Goal: Download file/media

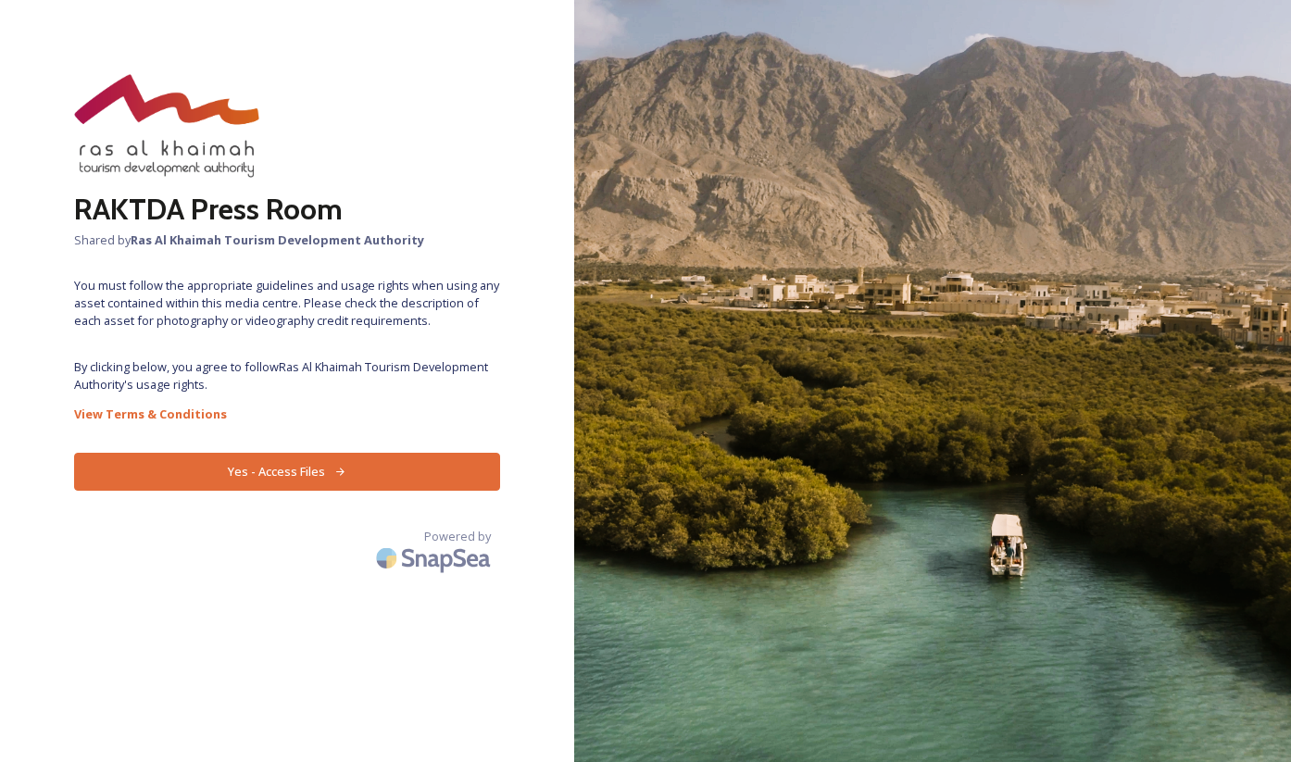
click at [367, 473] on button "Yes - Access Files" at bounding box center [287, 472] width 426 height 38
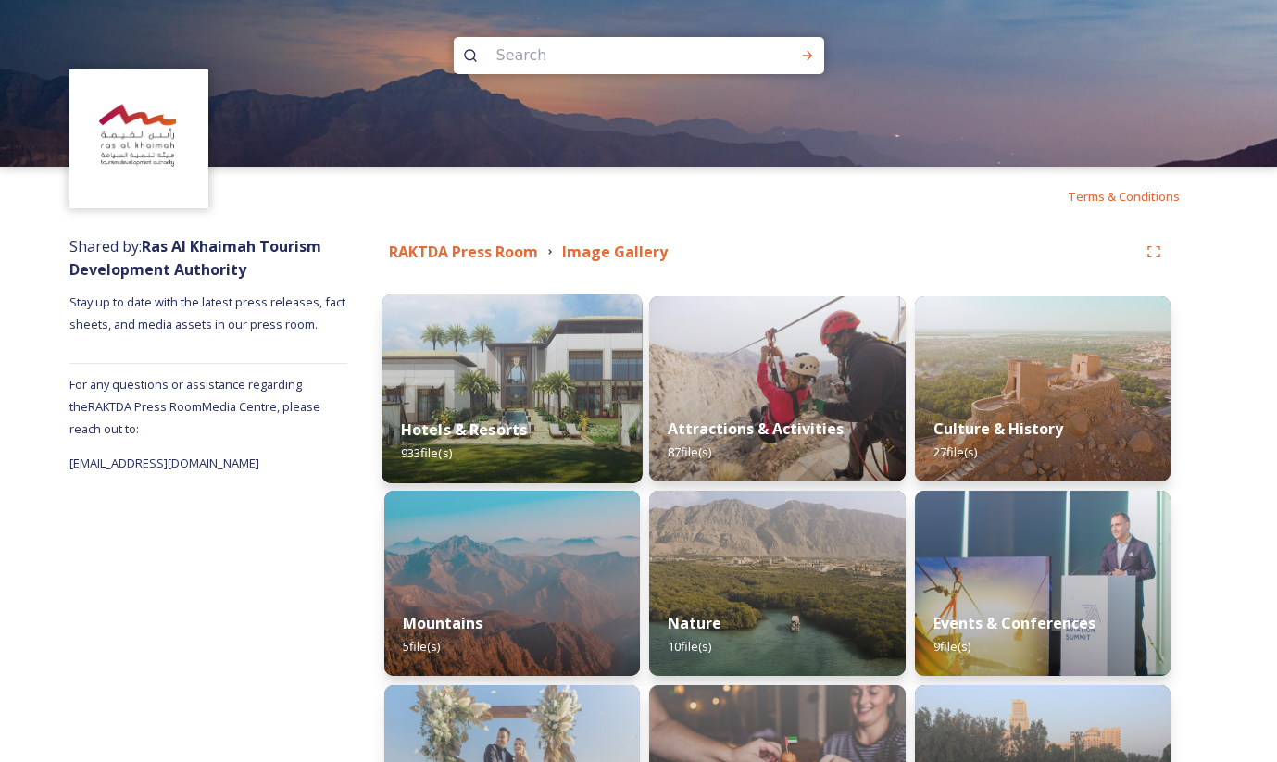
scroll to position [2, 0]
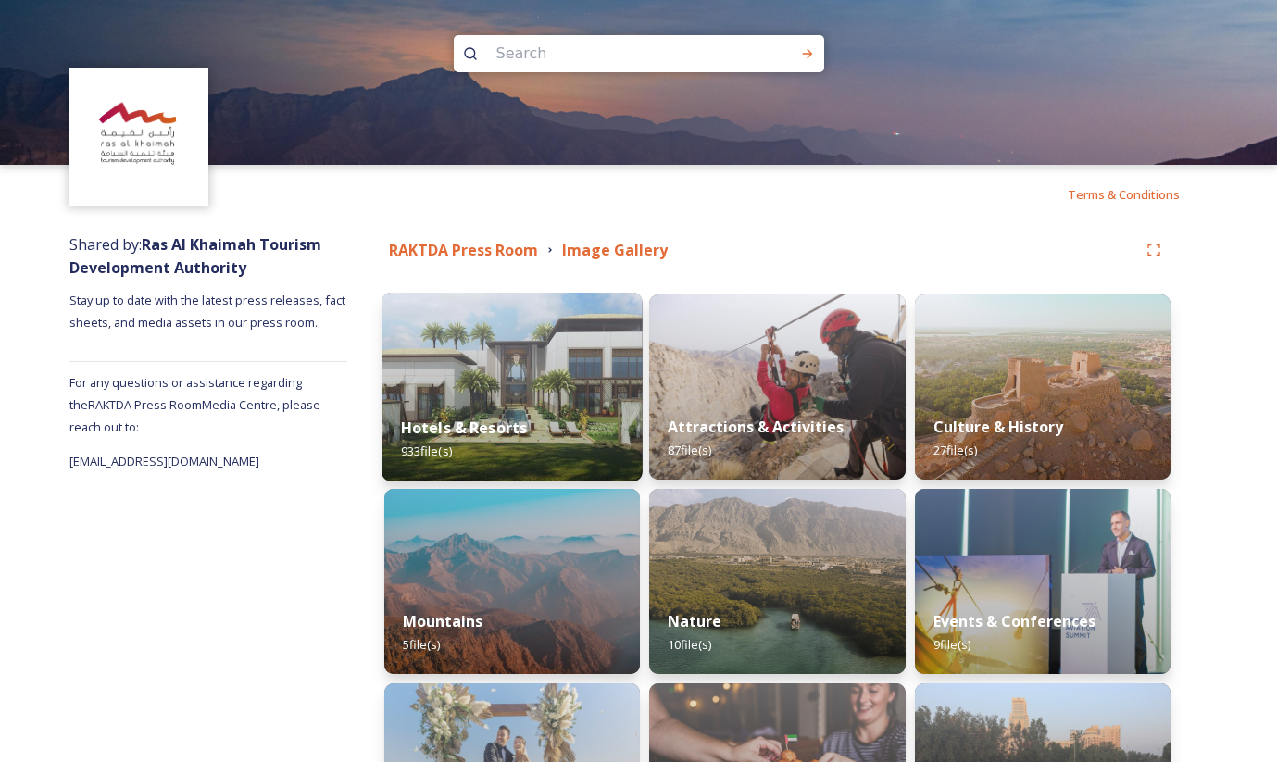
click at [495, 383] on img at bounding box center [511, 387] width 261 height 189
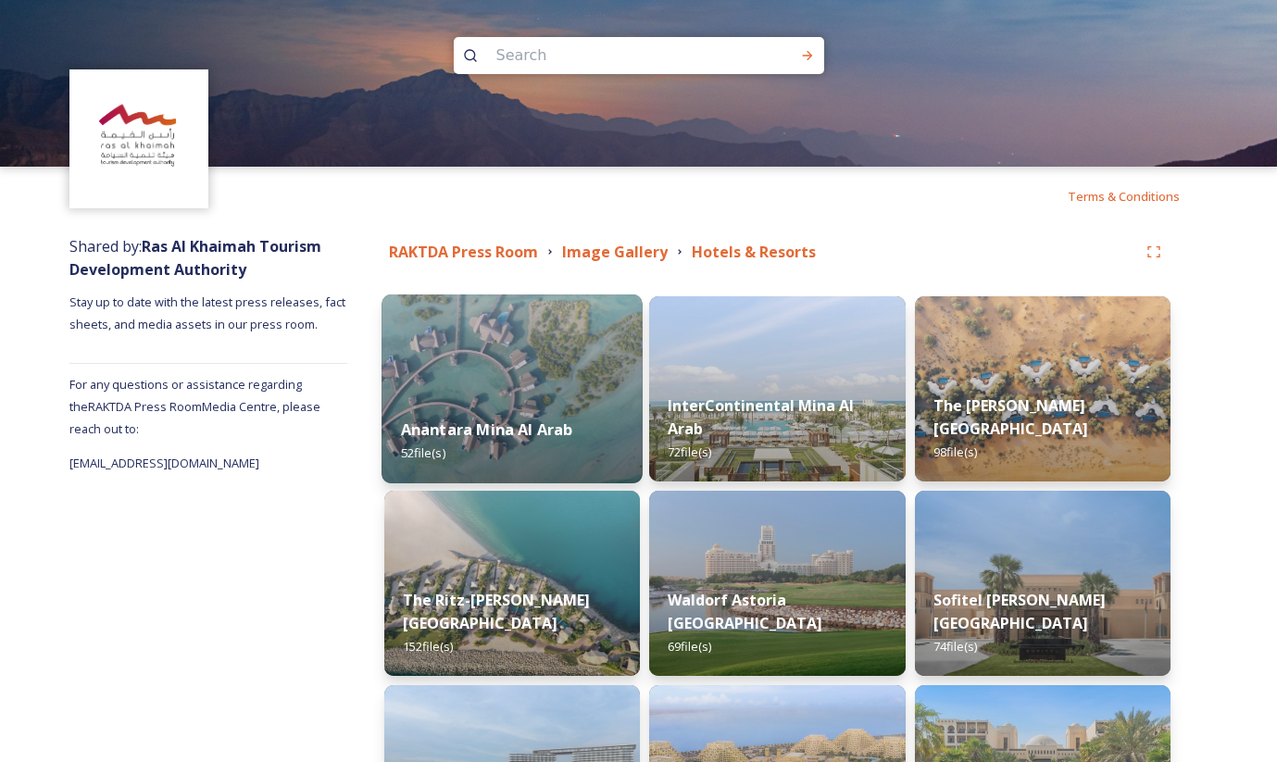
click at [479, 405] on div "Anantara Mina Al Arab 52 file(s)" at bounding box center [511, 441] width 261 height 84
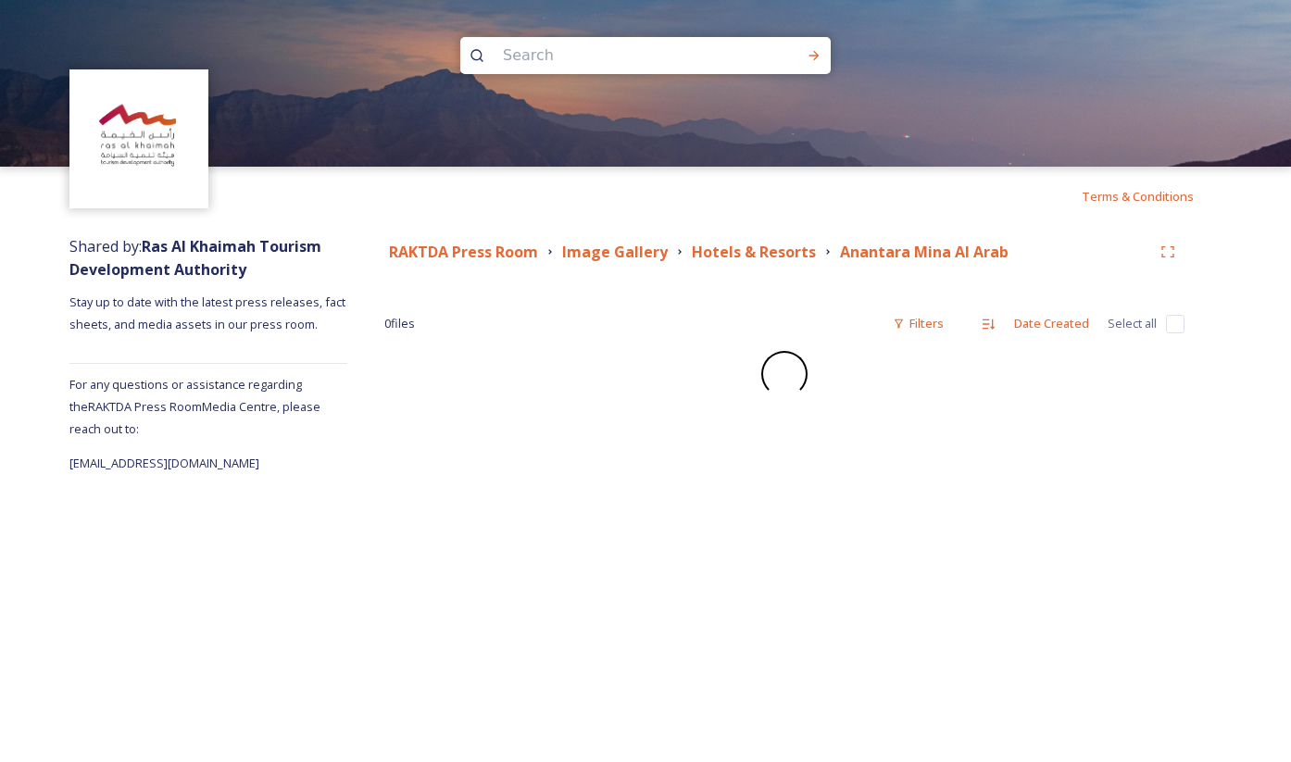
click at [479, 405] on div "RAKTDA Press Room Image Gallery Hotels & Resorts Anantara Mina Al Arab 0 file s…" at bounding box center [784, 350] width 874 height 248
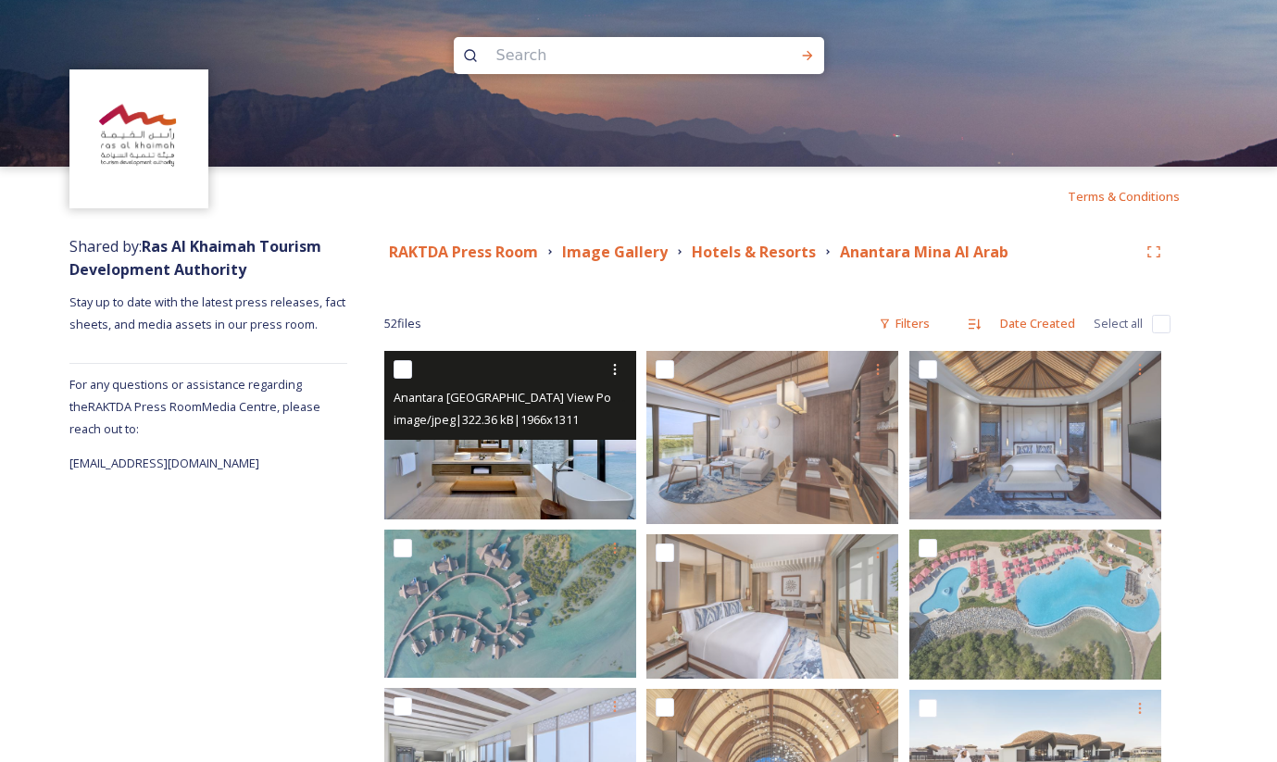
click at [510, 427] on span "image/jpeg | 322.36 kB | 1966 x 1311" at bounding box center [485, 419] width 185 height 17
click at [411, 372] on input "checkbox" at bounding box center [402, 369] width 19 height 19
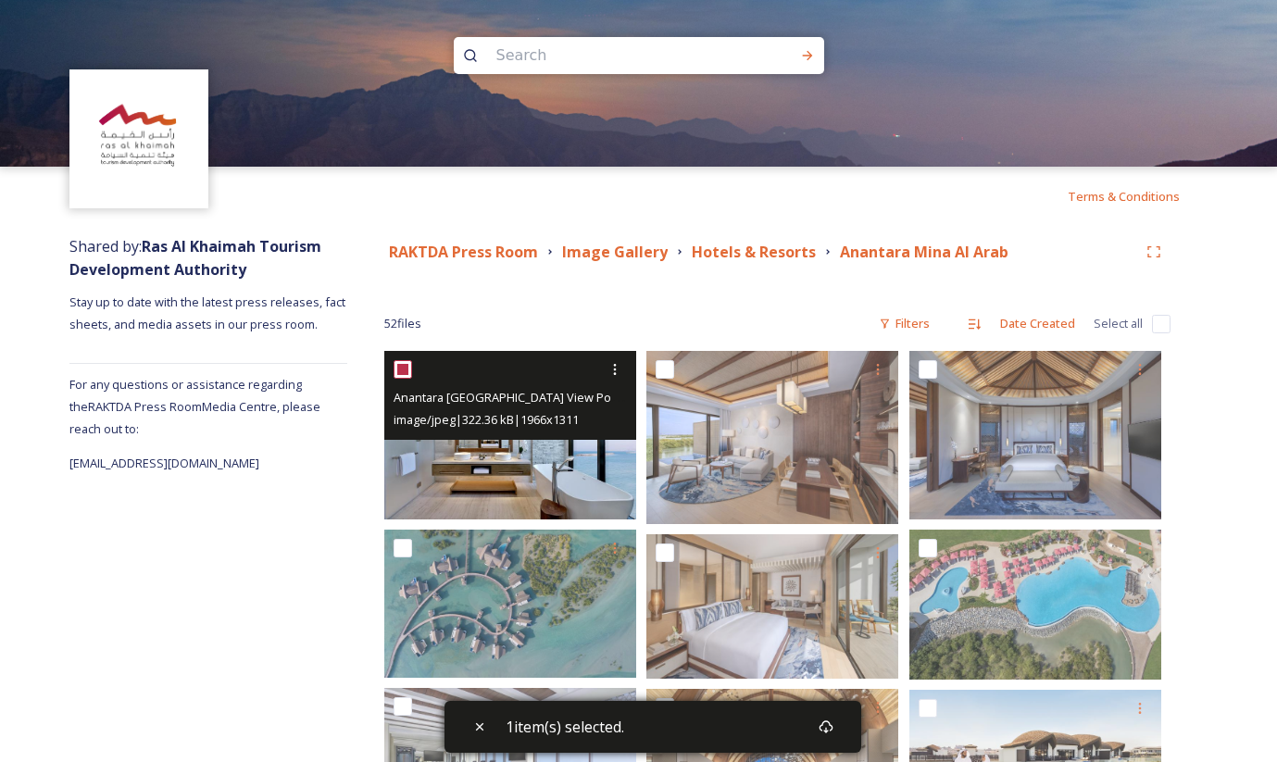
click at [404, 369] on input "checkbox" at bounding box center [402, 369] width 19 height 19
checkbox input "false"
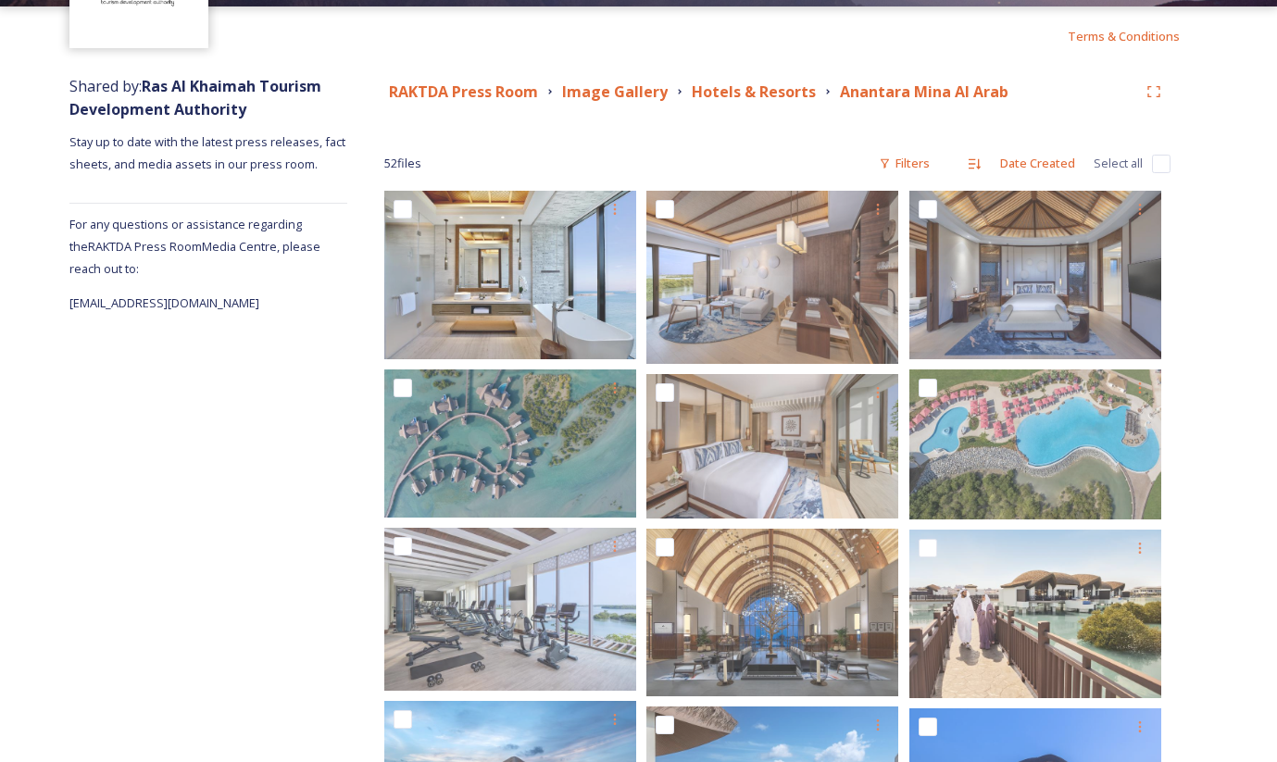
scroll to position [162, 0]
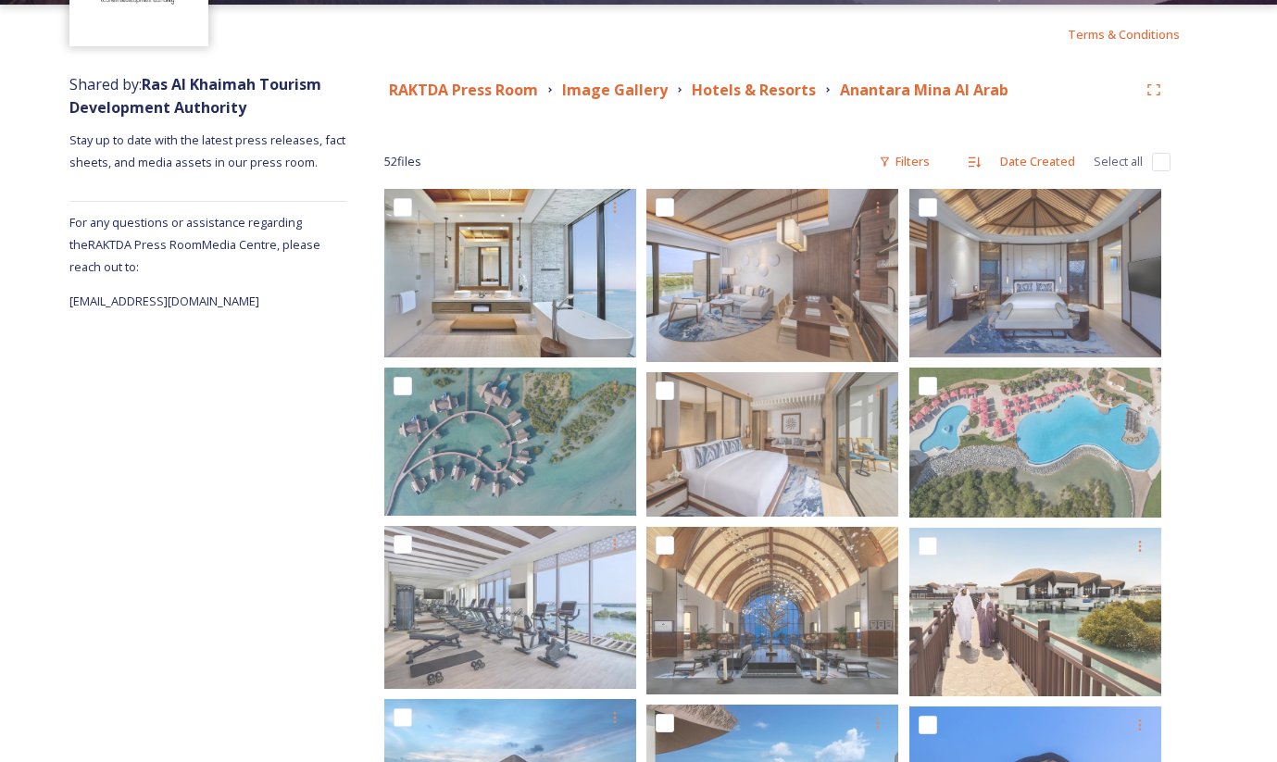
click at [1159, 165] on input "checkbox" at bounding box center [1161, 162] width 19 height 19
checkbox input "true"
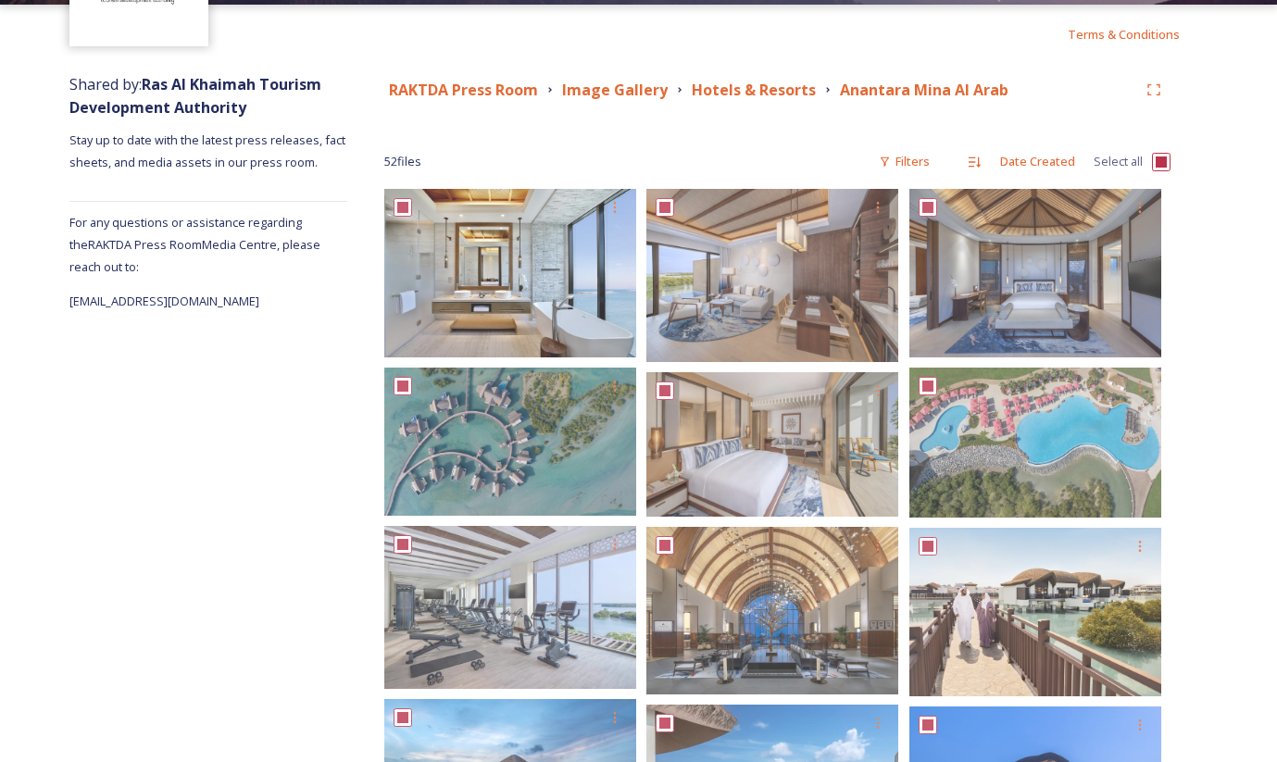
checkbox input "true"
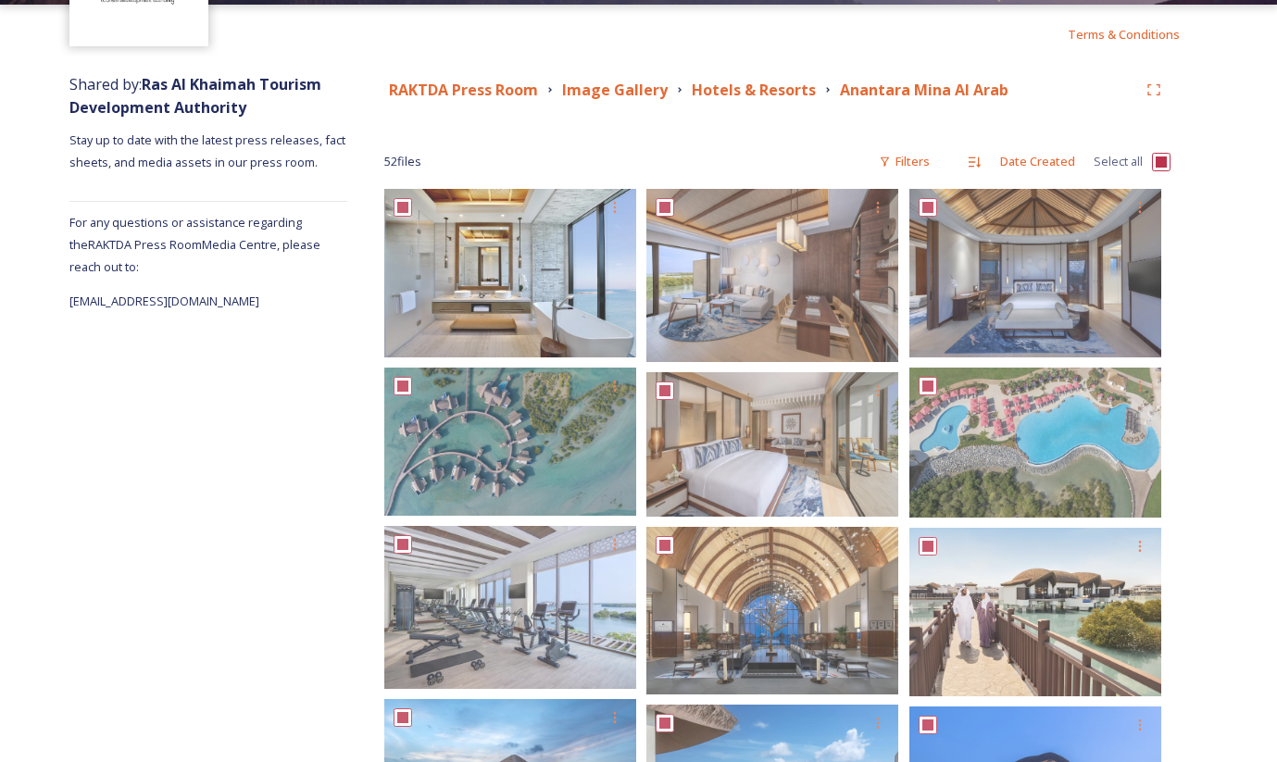
checkbox input "true"
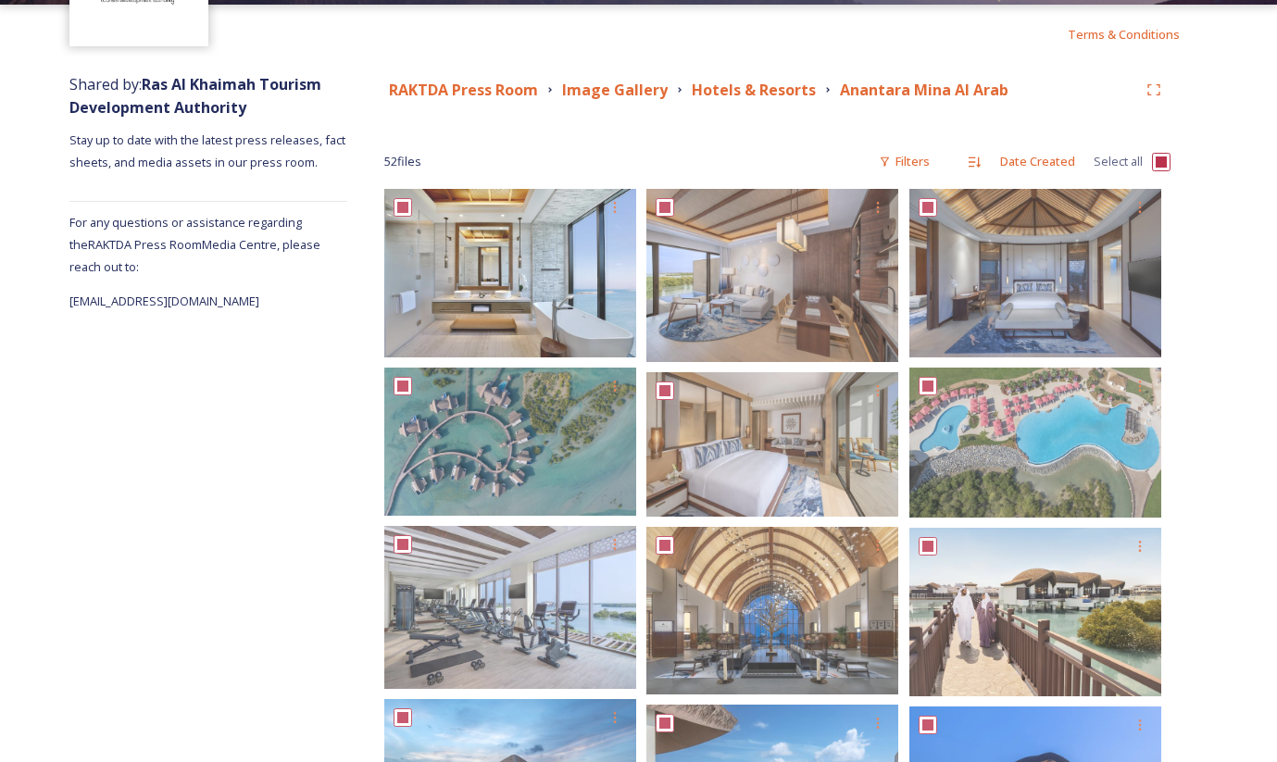
checkbox input "true"
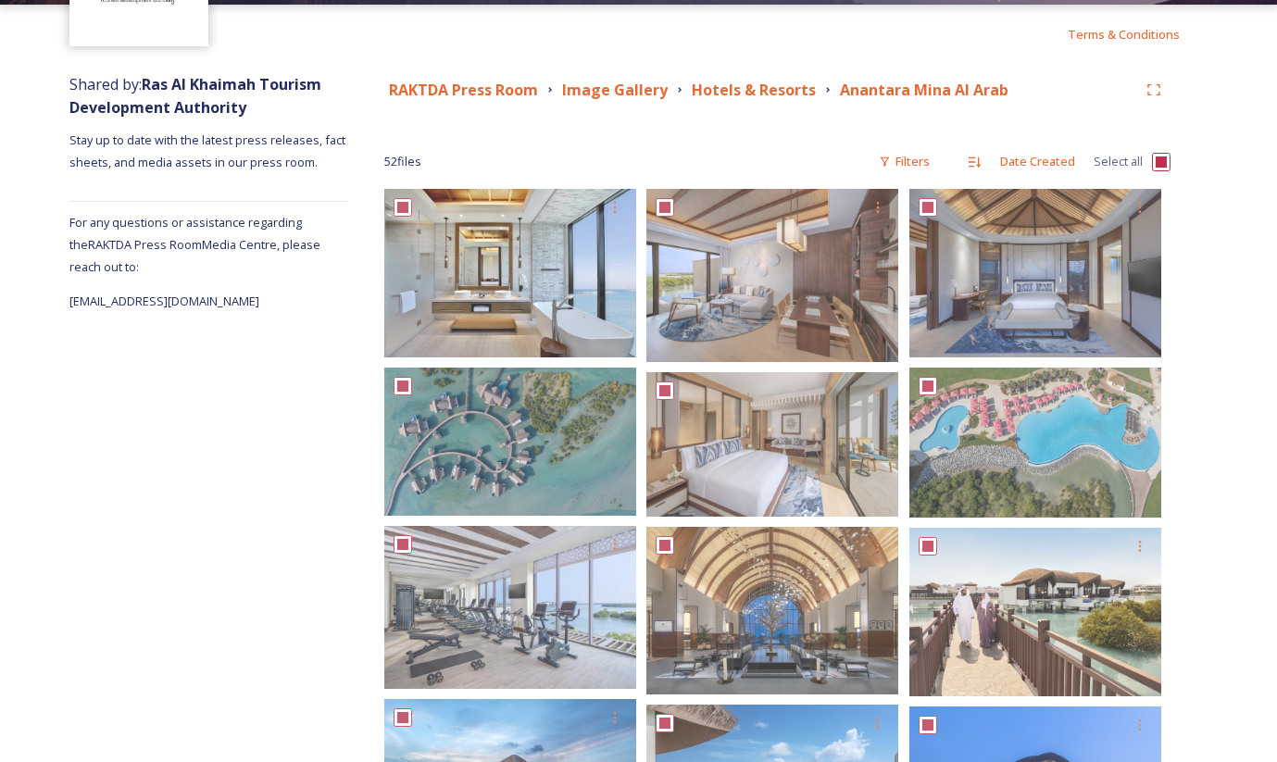
checkbox input "true"
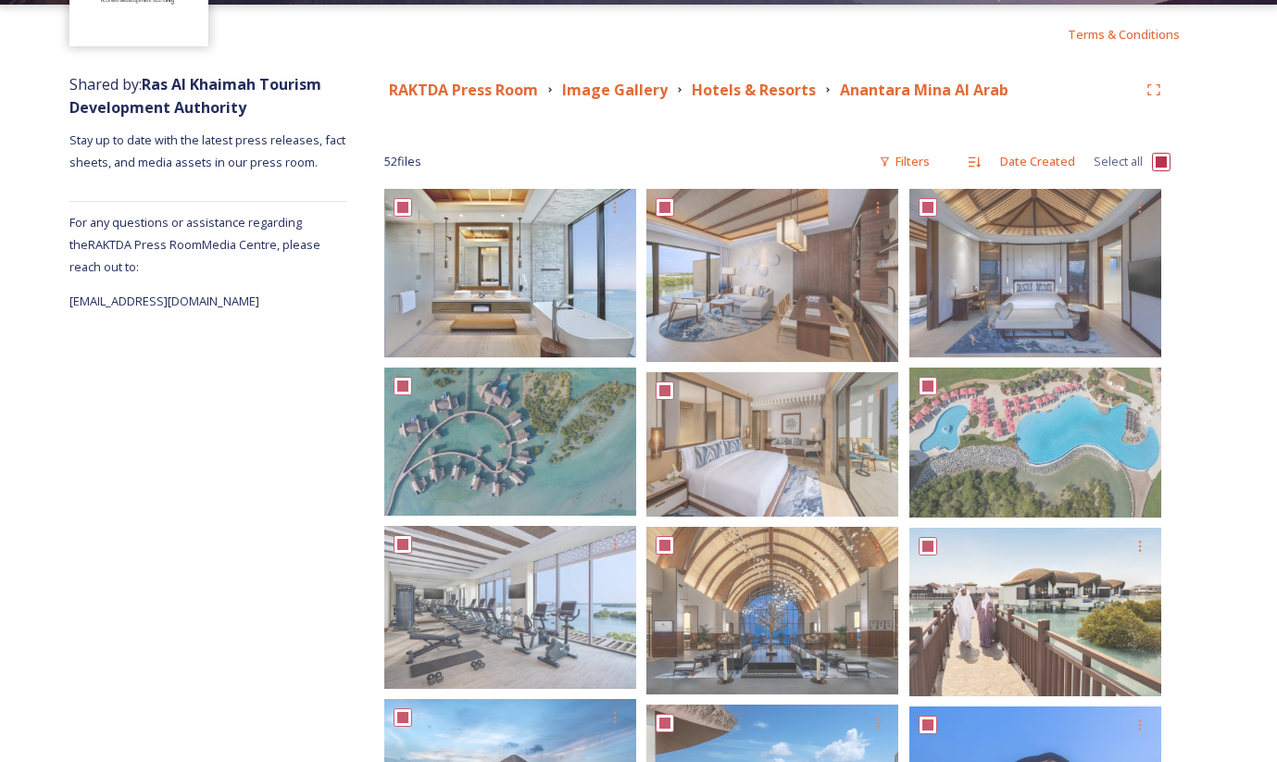
checkbox input "true"
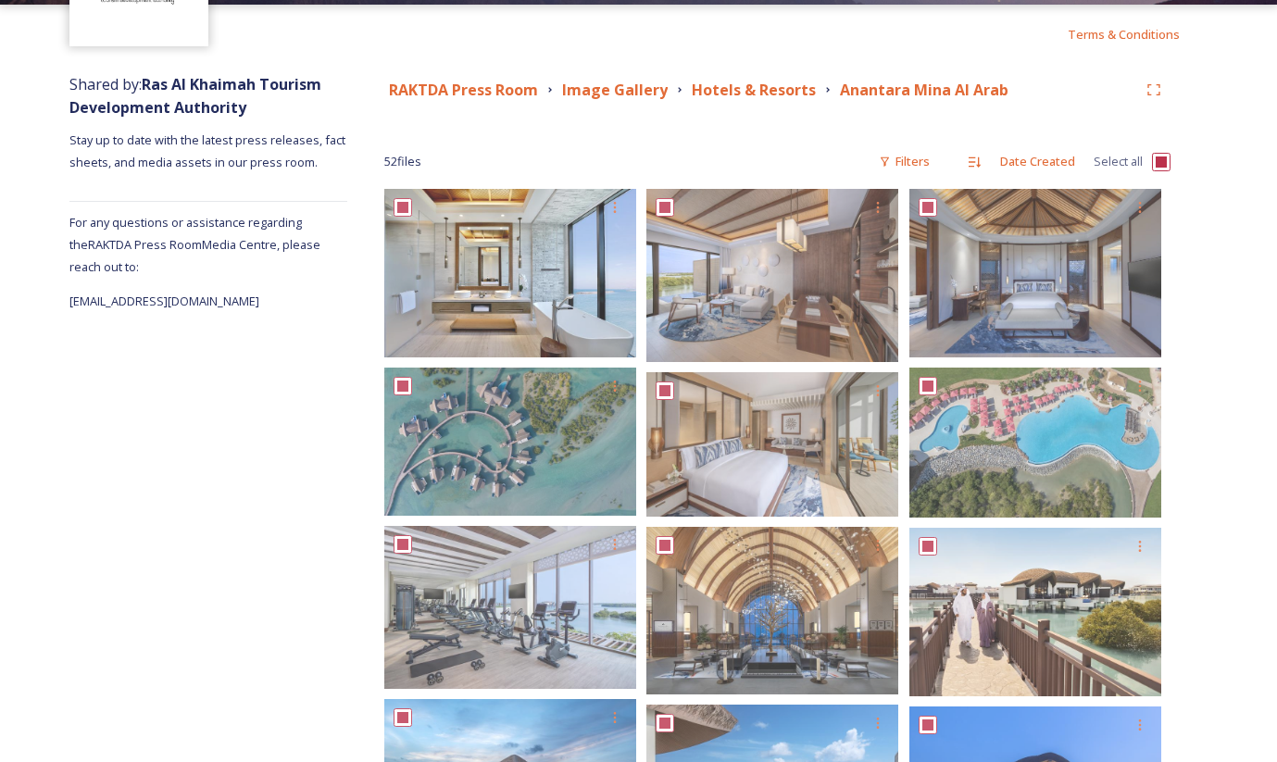
checkbox input "true"
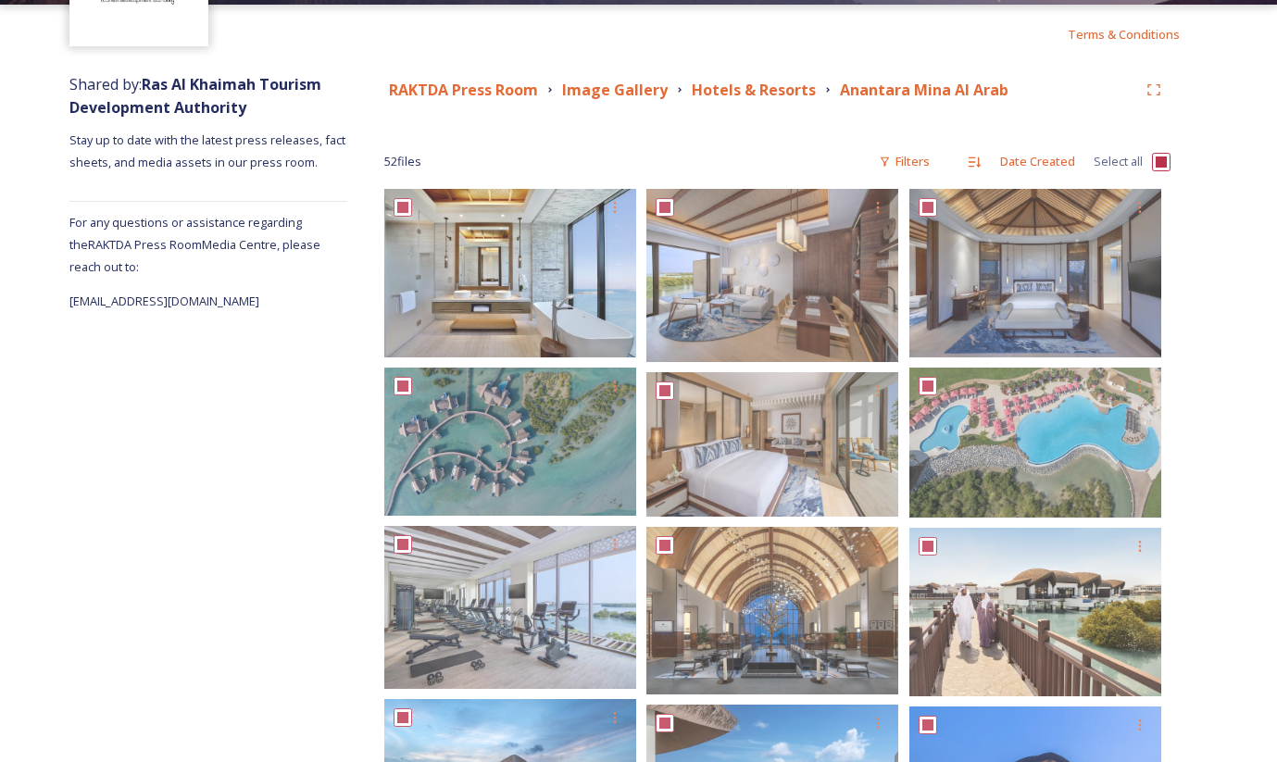
checkbox input "true"
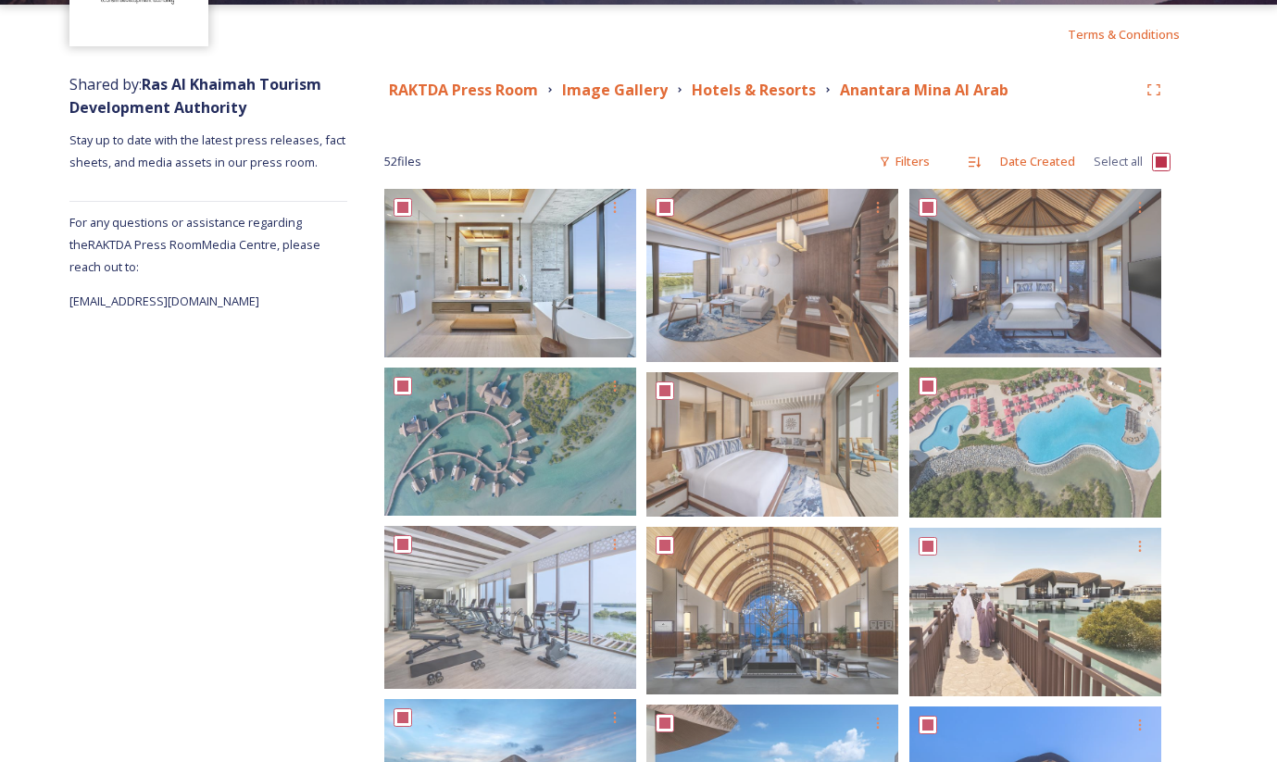
checkbox input "true"
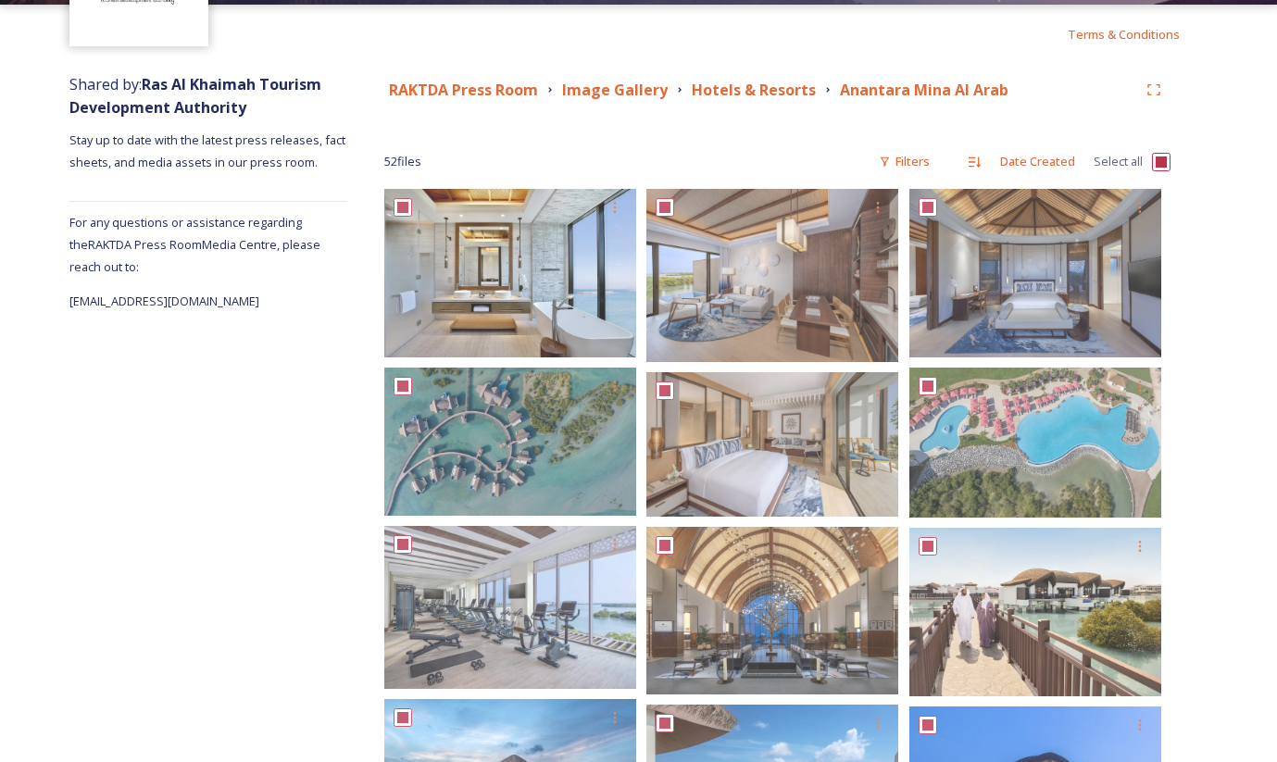
checkbox input "true"
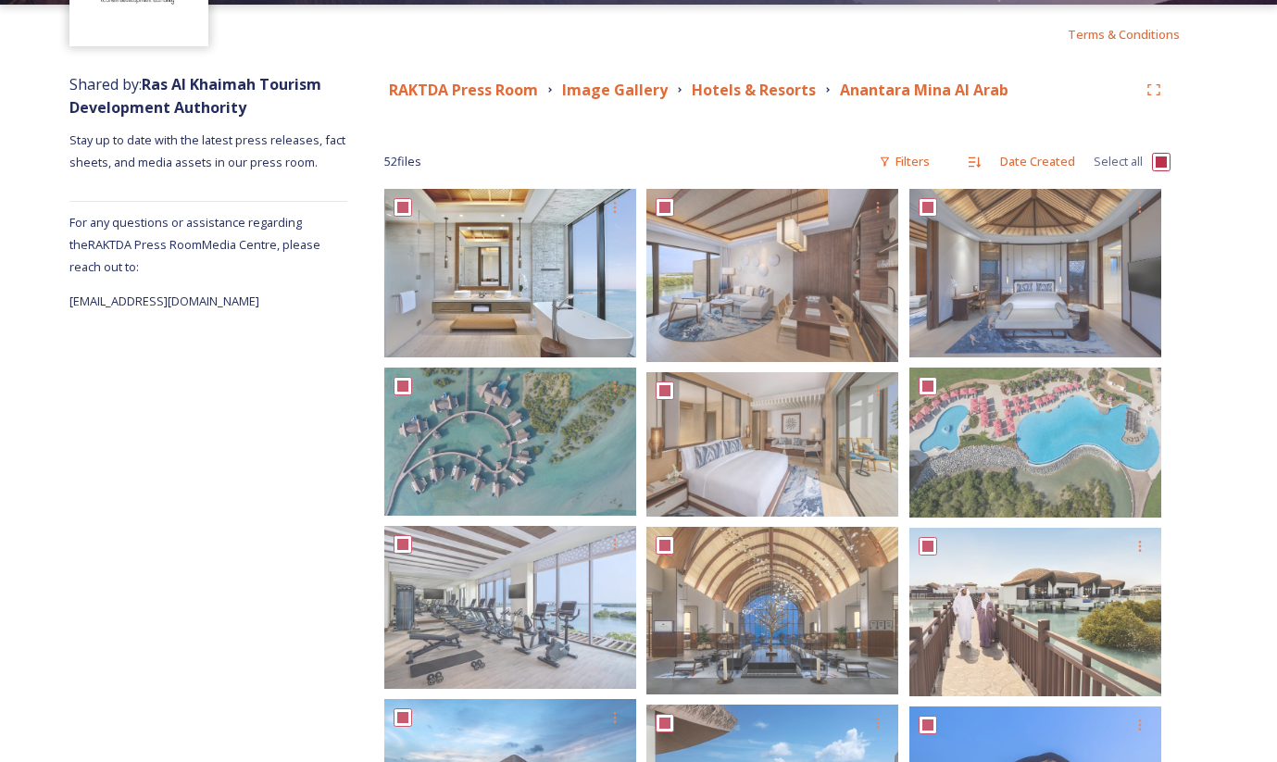
checkbox input "true"
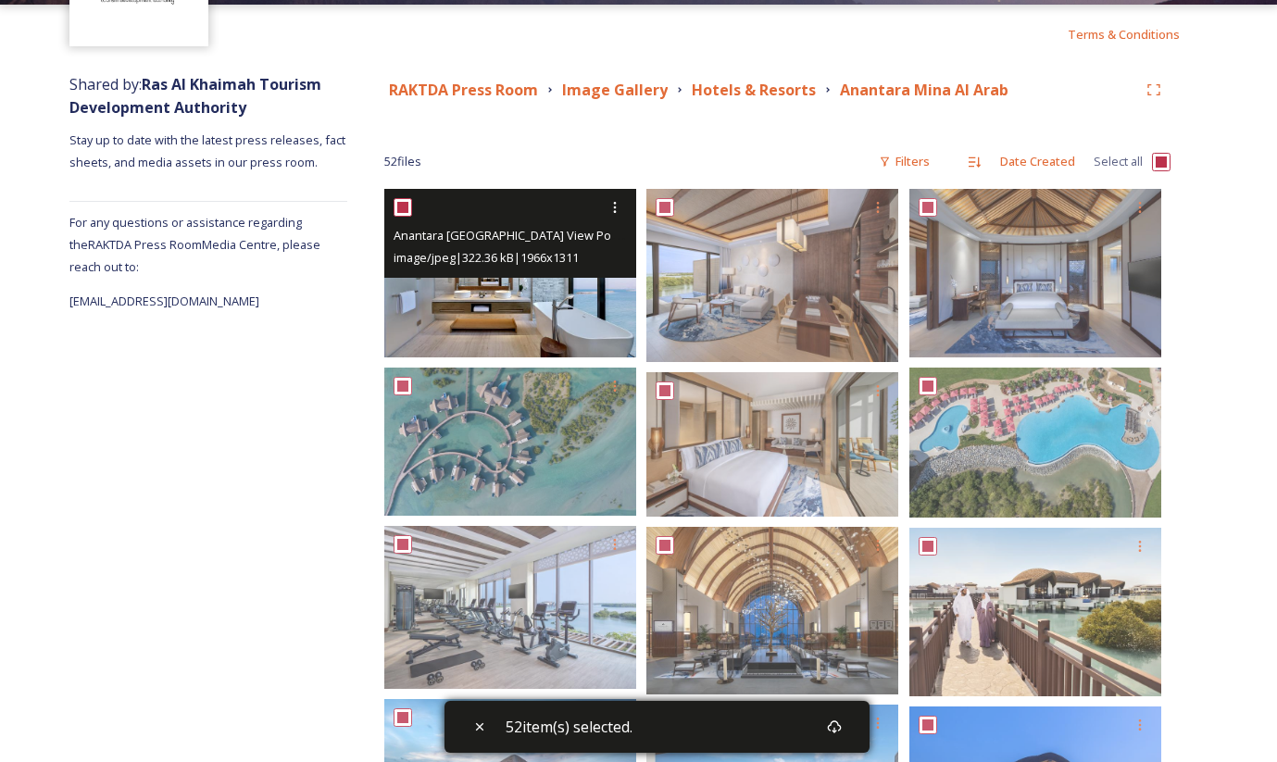
click at [498, 261] on span "image/jpeg | 322.36 kB | 1966 x 1311" at bounding box center [485, 257] width 185 height 17
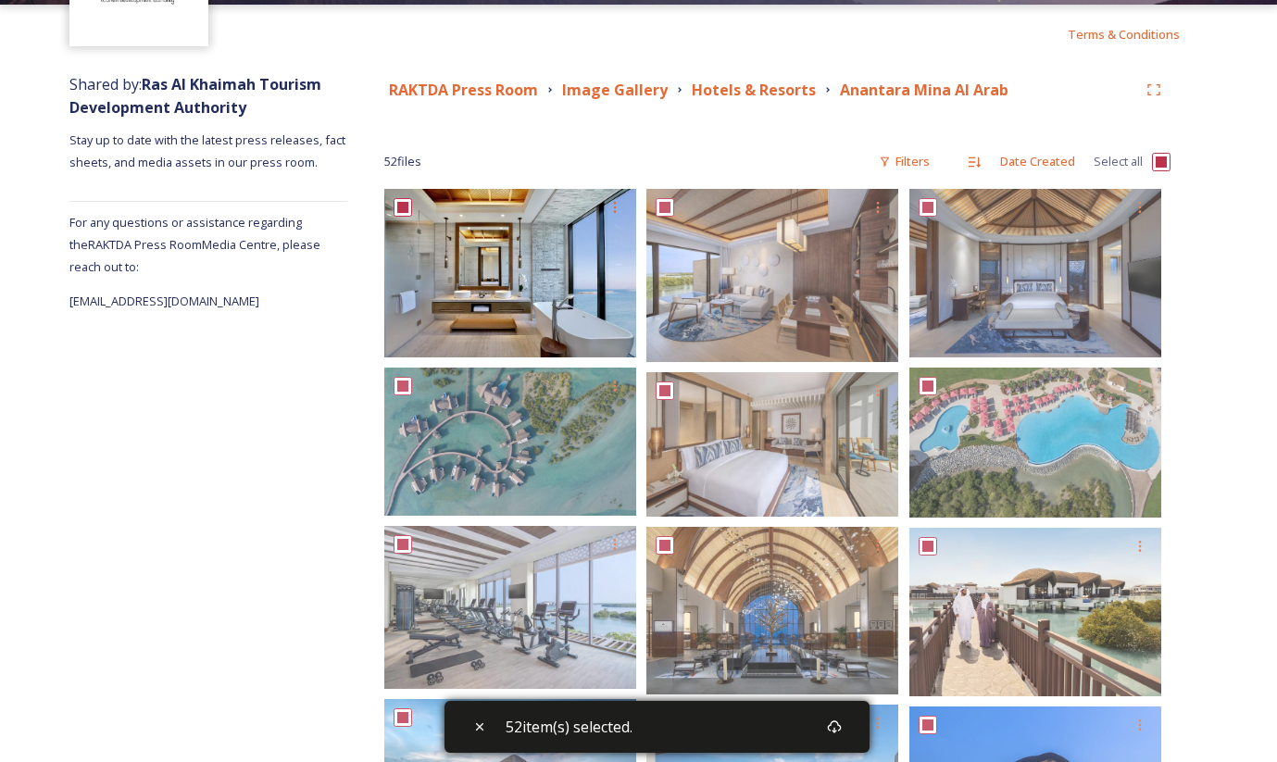
click at [1153, 156] on input "checkbox" at bounding box center [1161, 162] width 19 height 19
checkbox input "false"
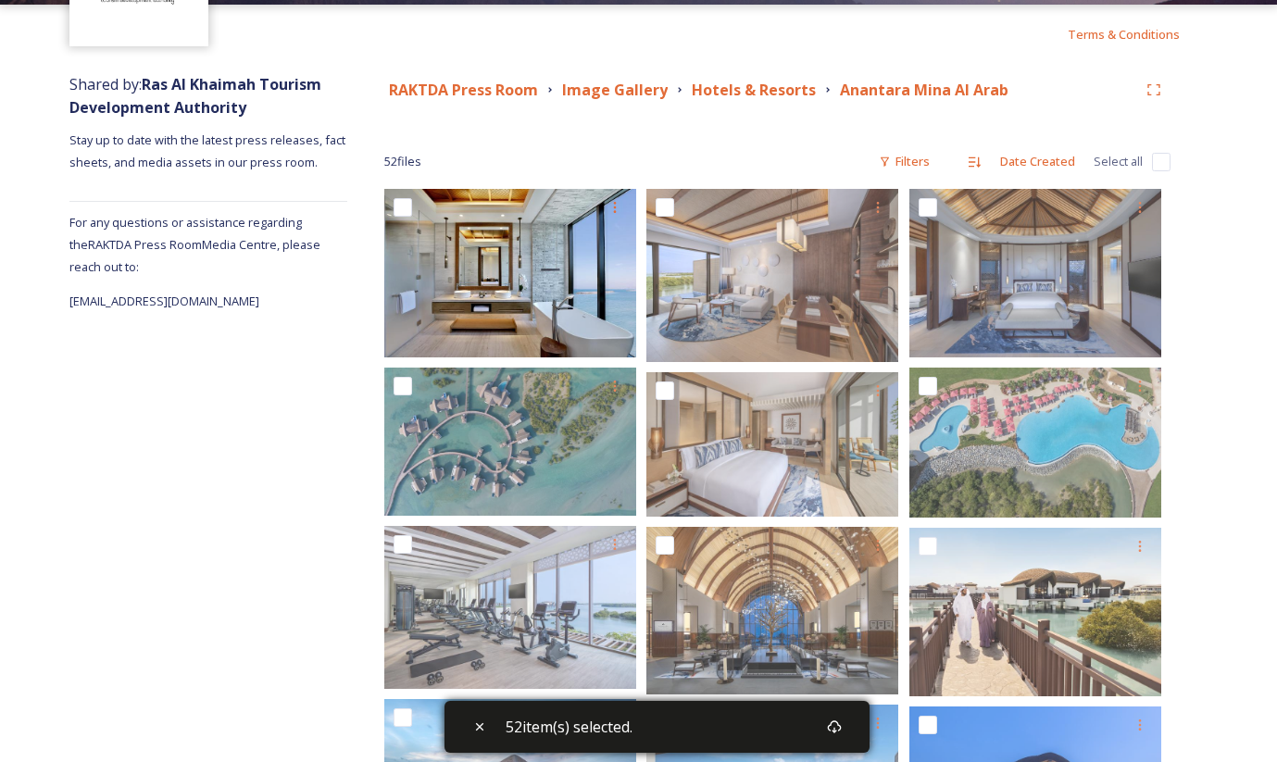
checkbox input "false"
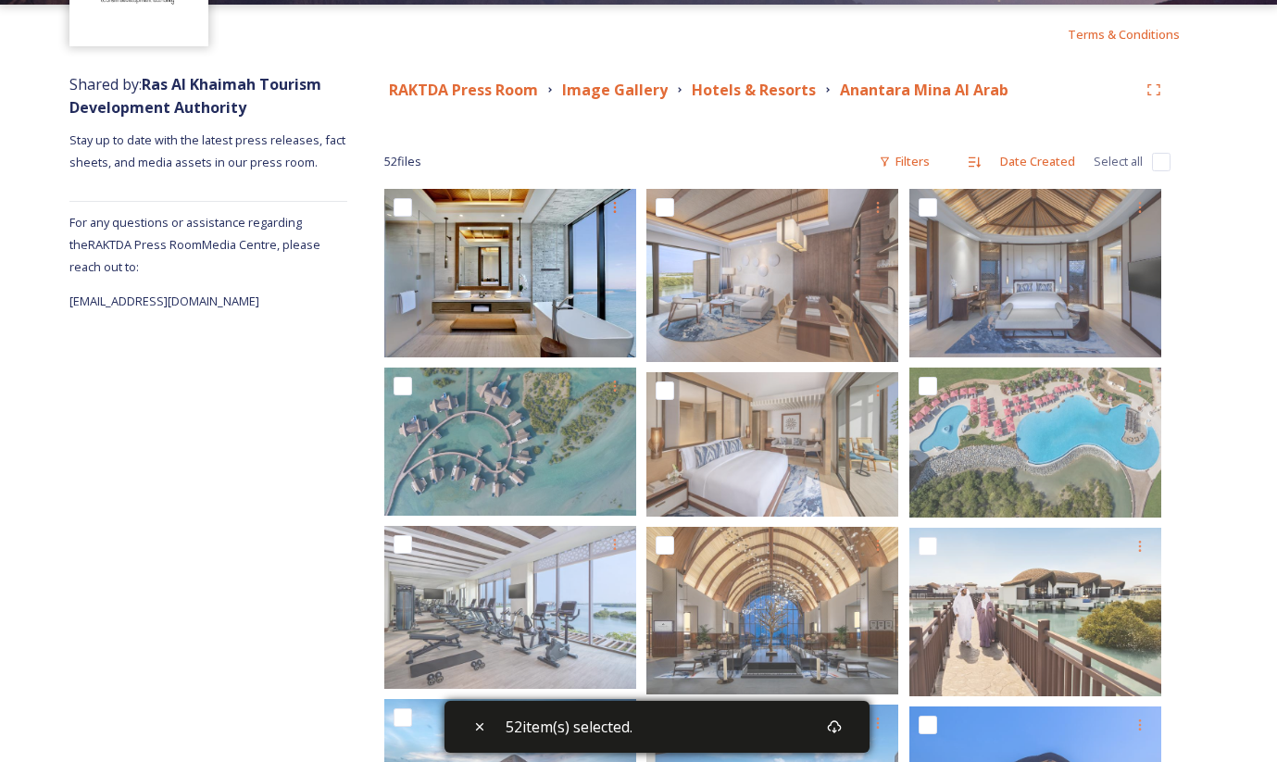
checkbox input "false"
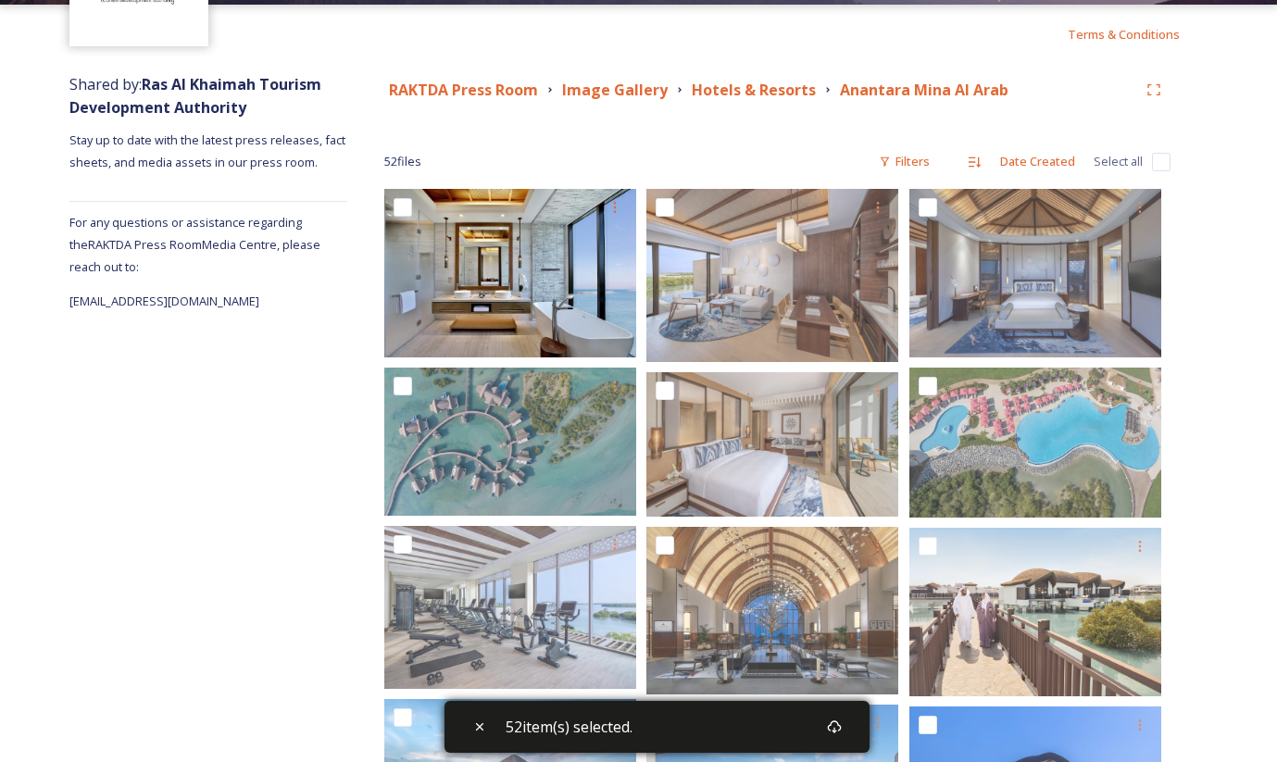
checkbox input "false"
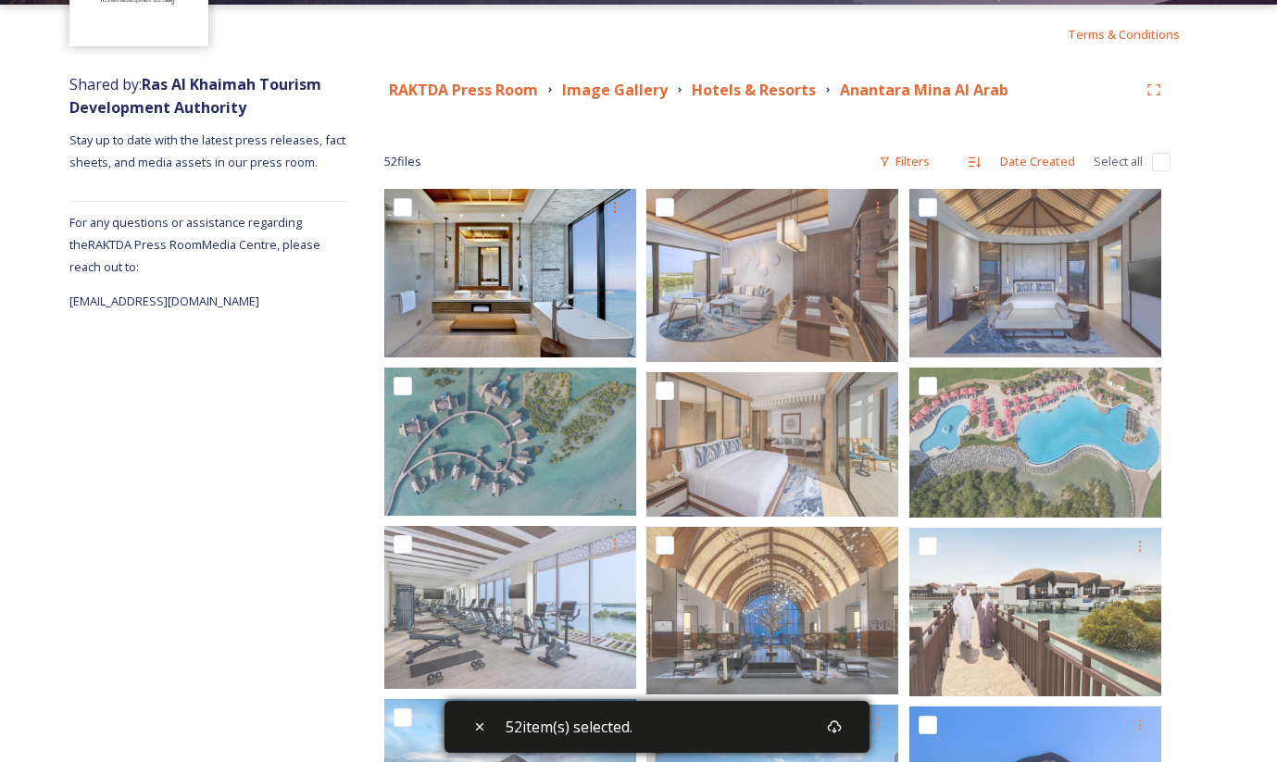
checkbox input "false"
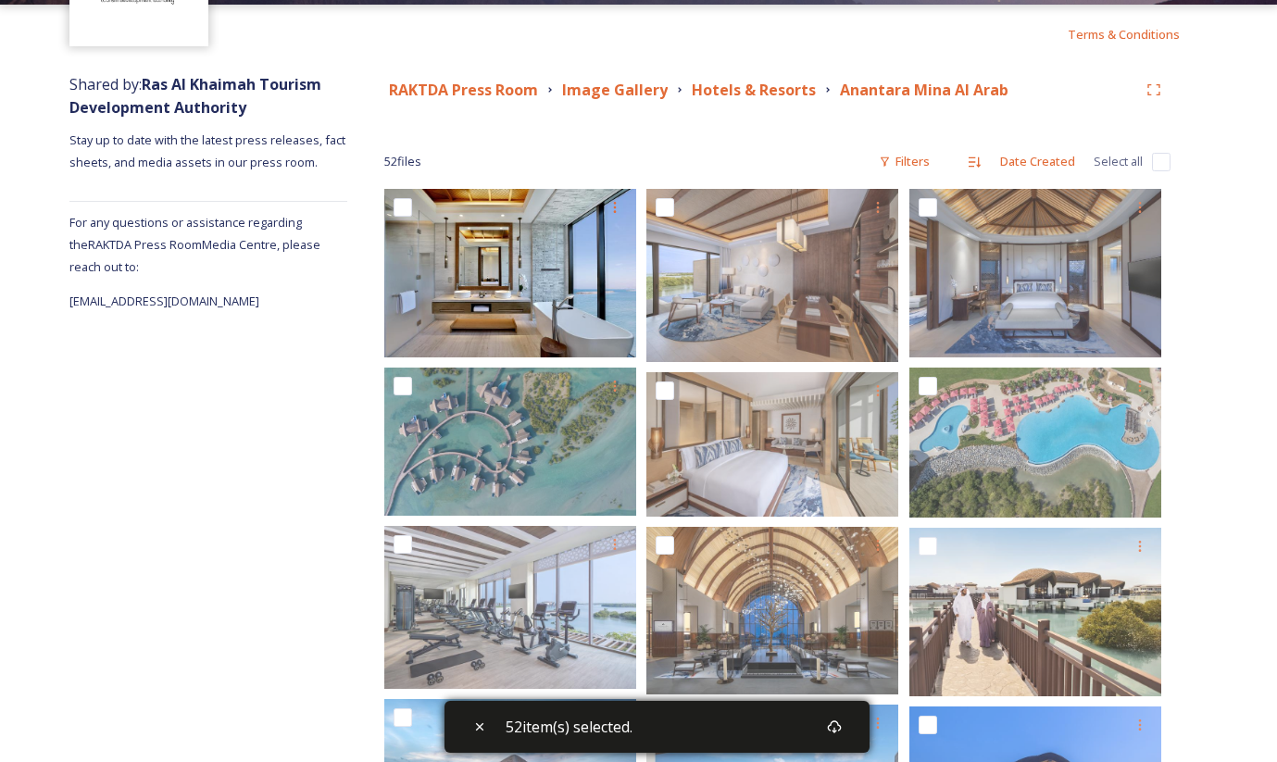
checkbox input "false"
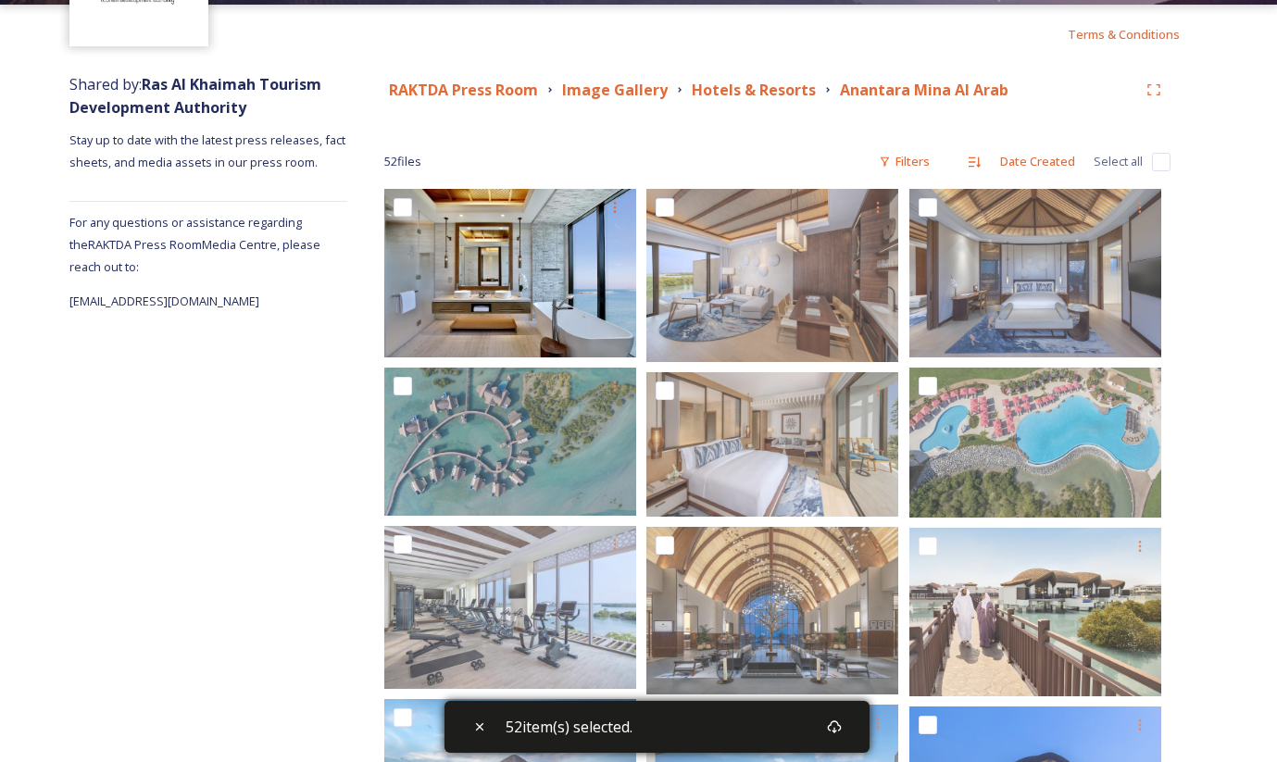
checkbox input "false"
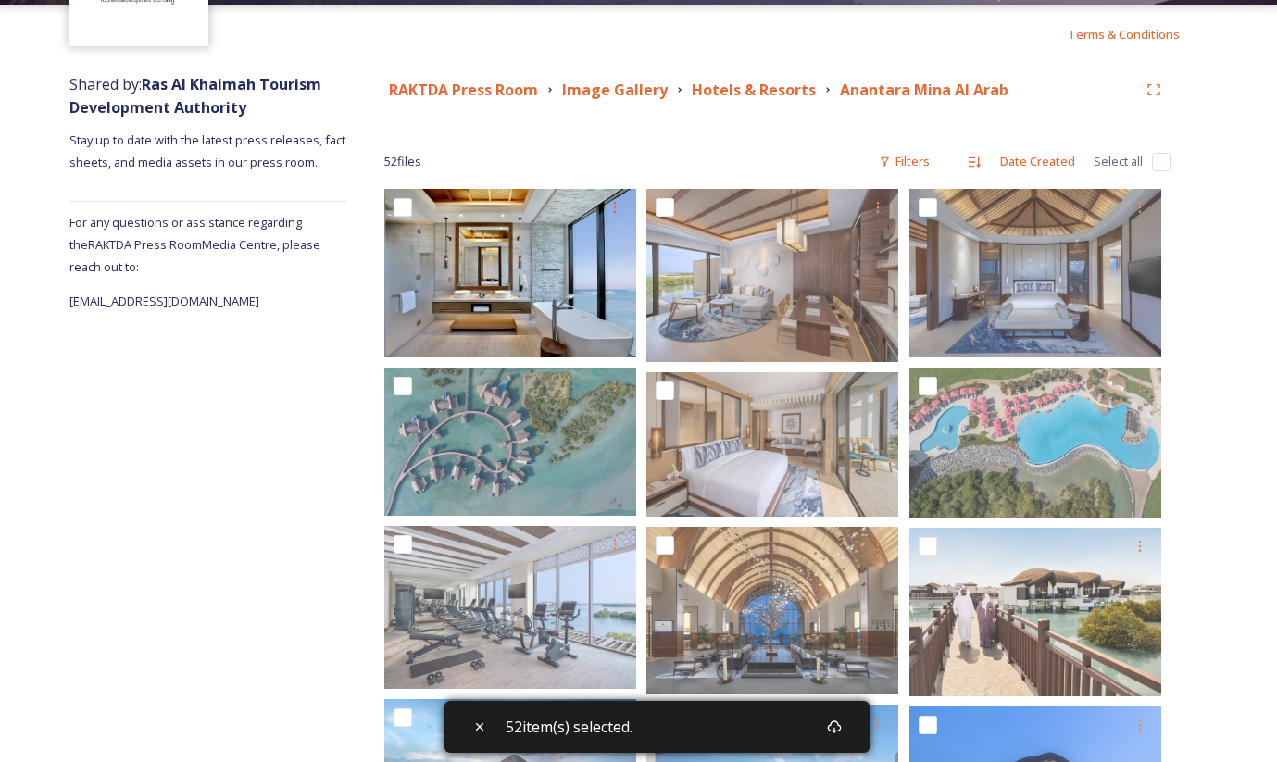
checkbox input "false"
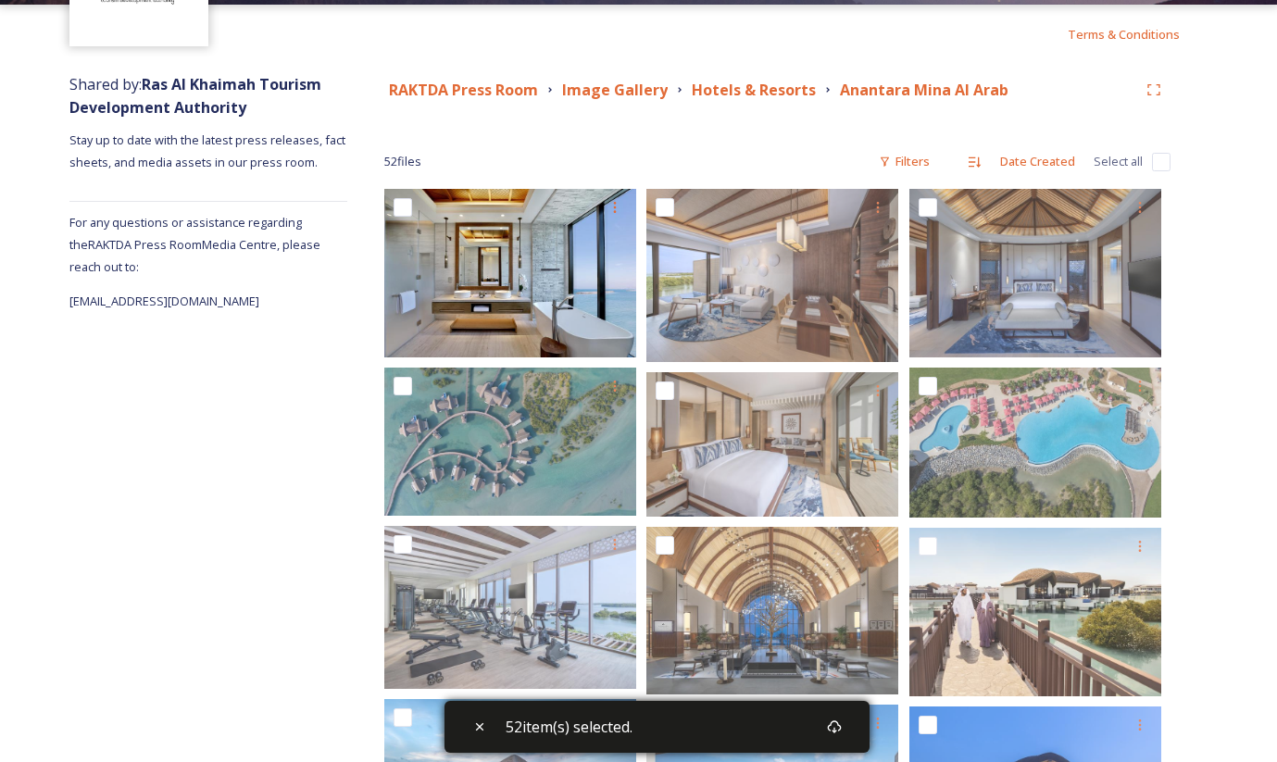
checkbox input "false"
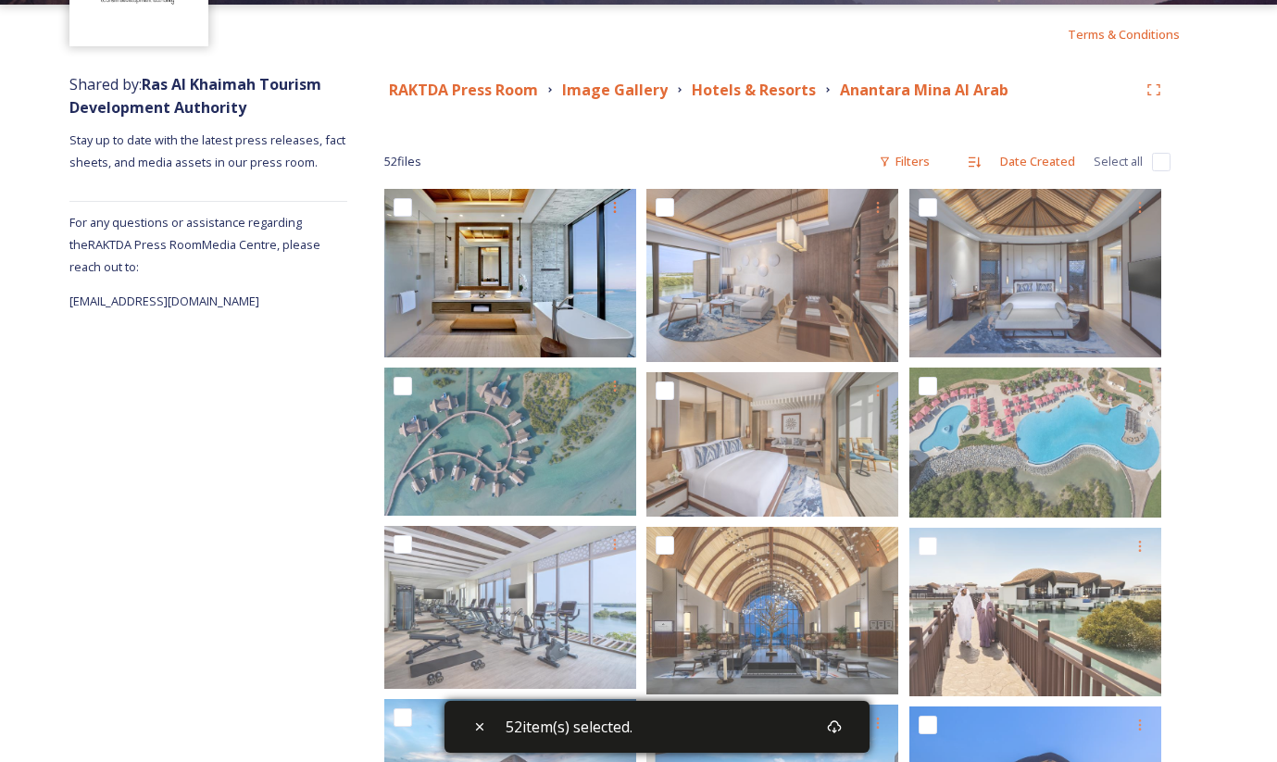
checkbox input "false"
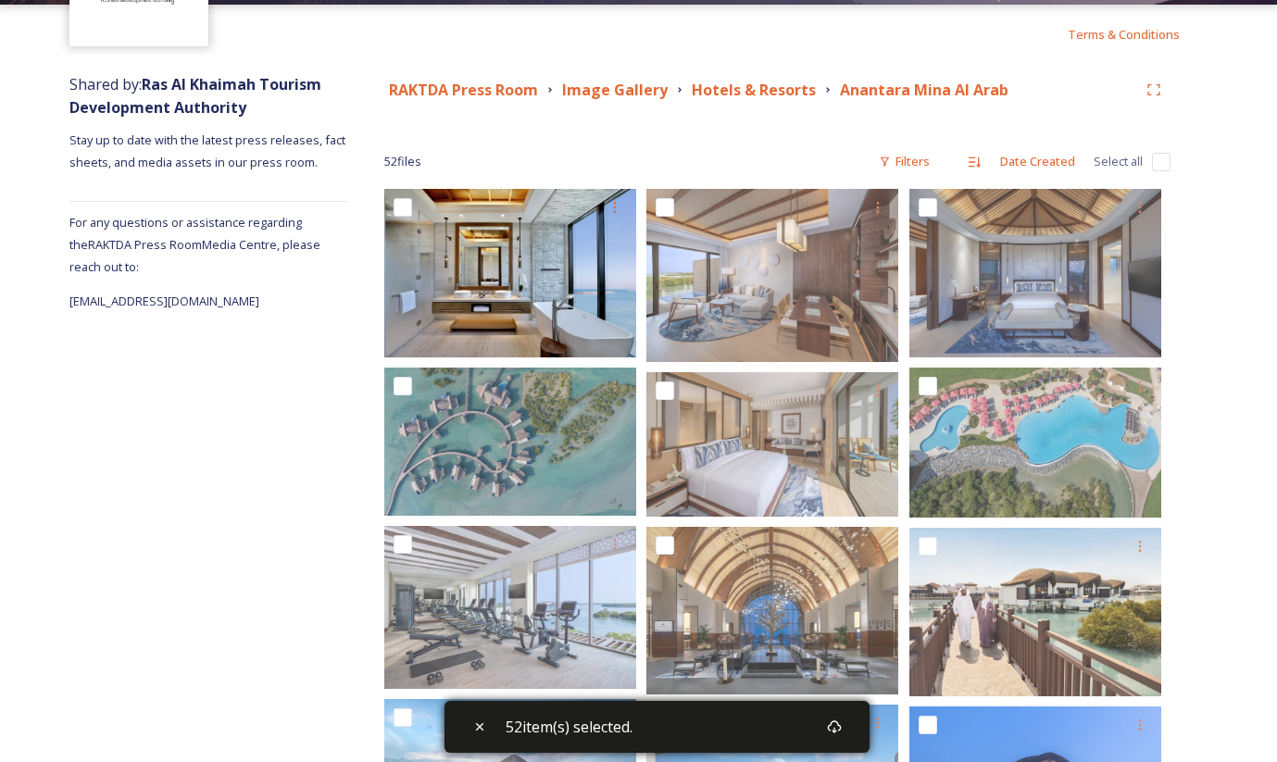
checkbox input "false"
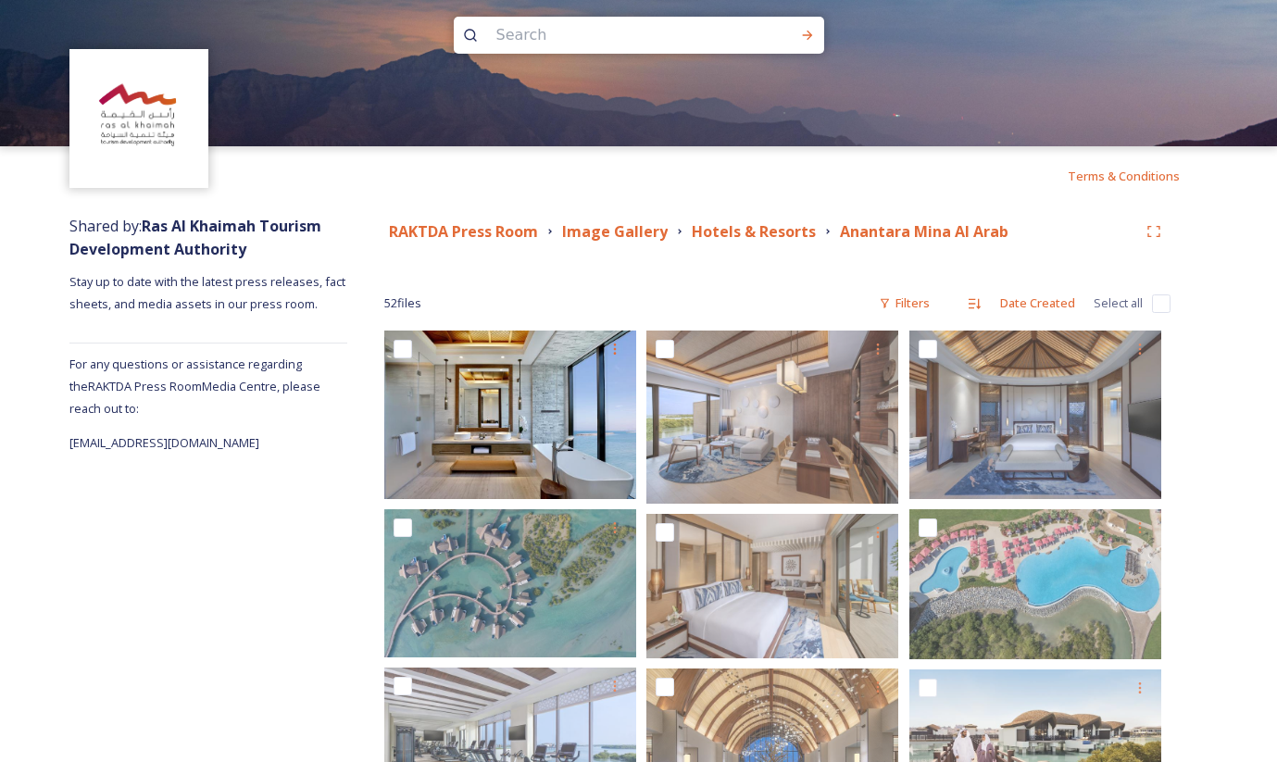
scroll to position [31, 0]
